Goal: Navigation & Orientation: Find specific page/section

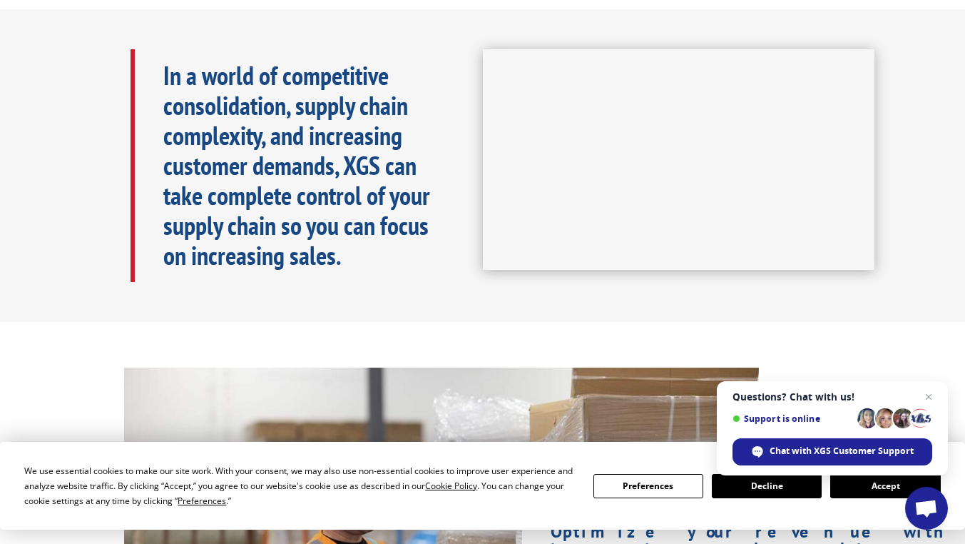
scroll to position [902, 0]
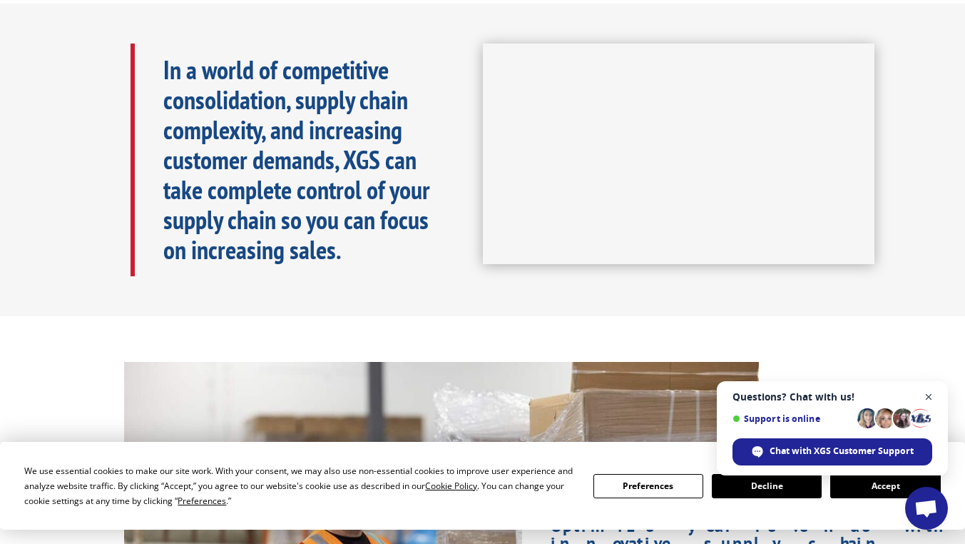
click at [929, 396] on span "Open chat" at bounding box center [929, 397] width 18 height 18
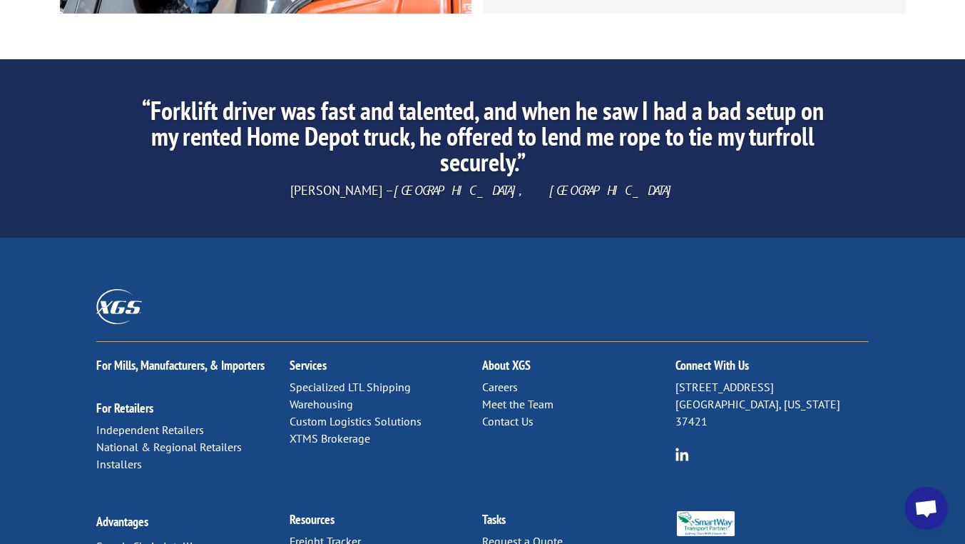
scroll to position [2468, 0]
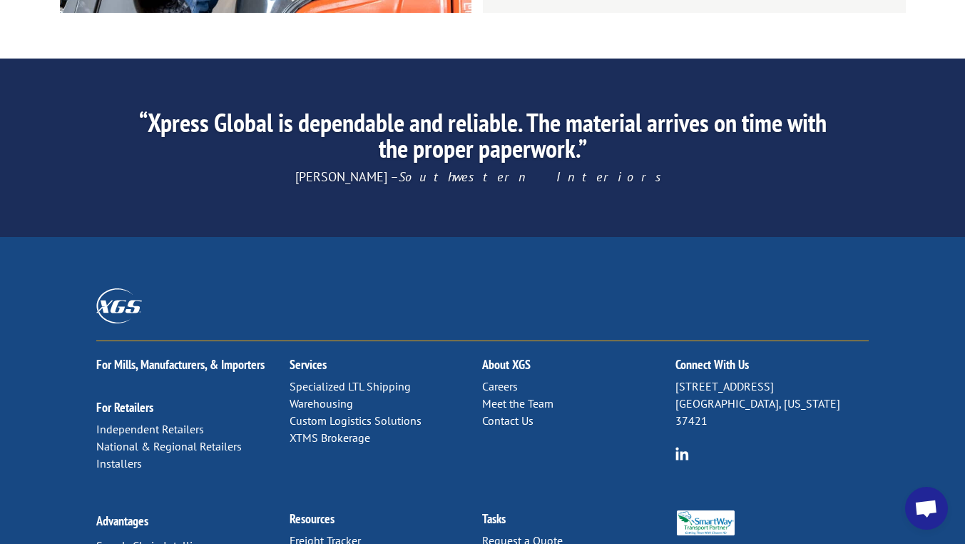
click at [502, 379] on link "Careers" at bounding box center [500, 386] width 36 height 14
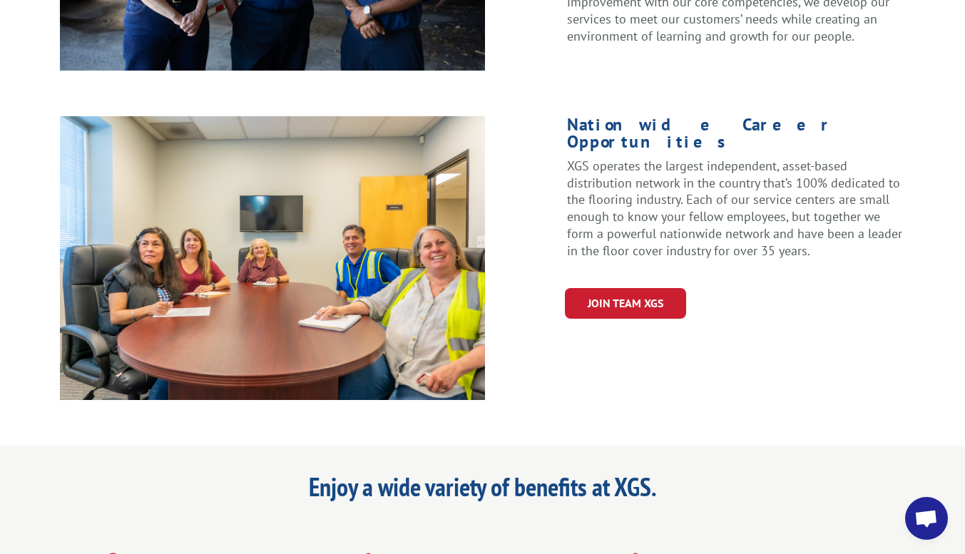
scroll to position [623, 0]
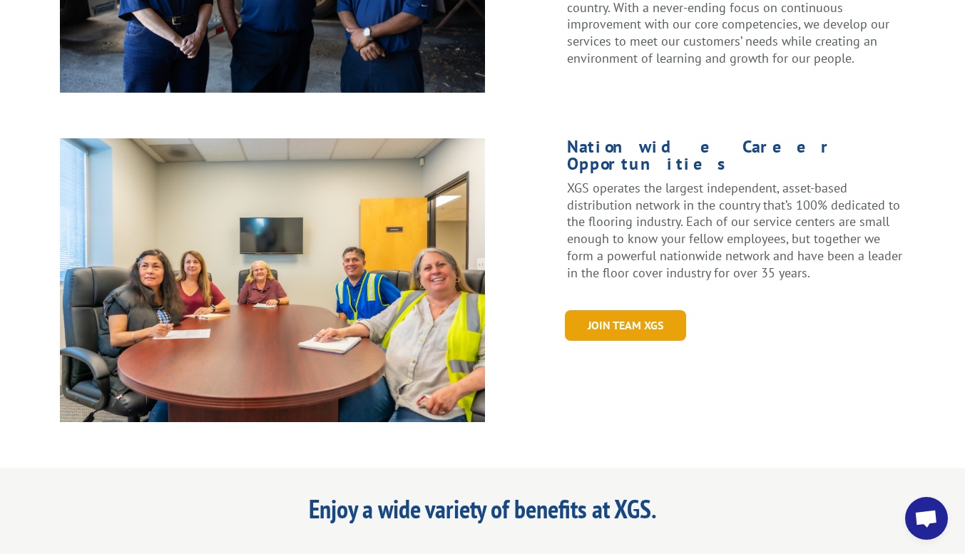
click at [676, 310] on link "Join Team XGS" at bounding box center [625, 325] width 121 height 31
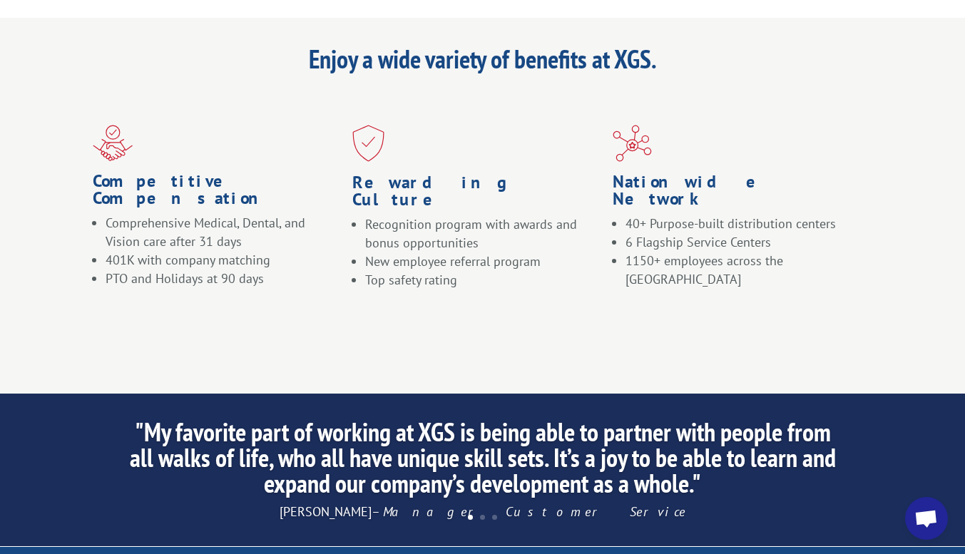
scroll to position [1075, 0]
